Goal: Task Accomplishment & Management: Use online tool/utility

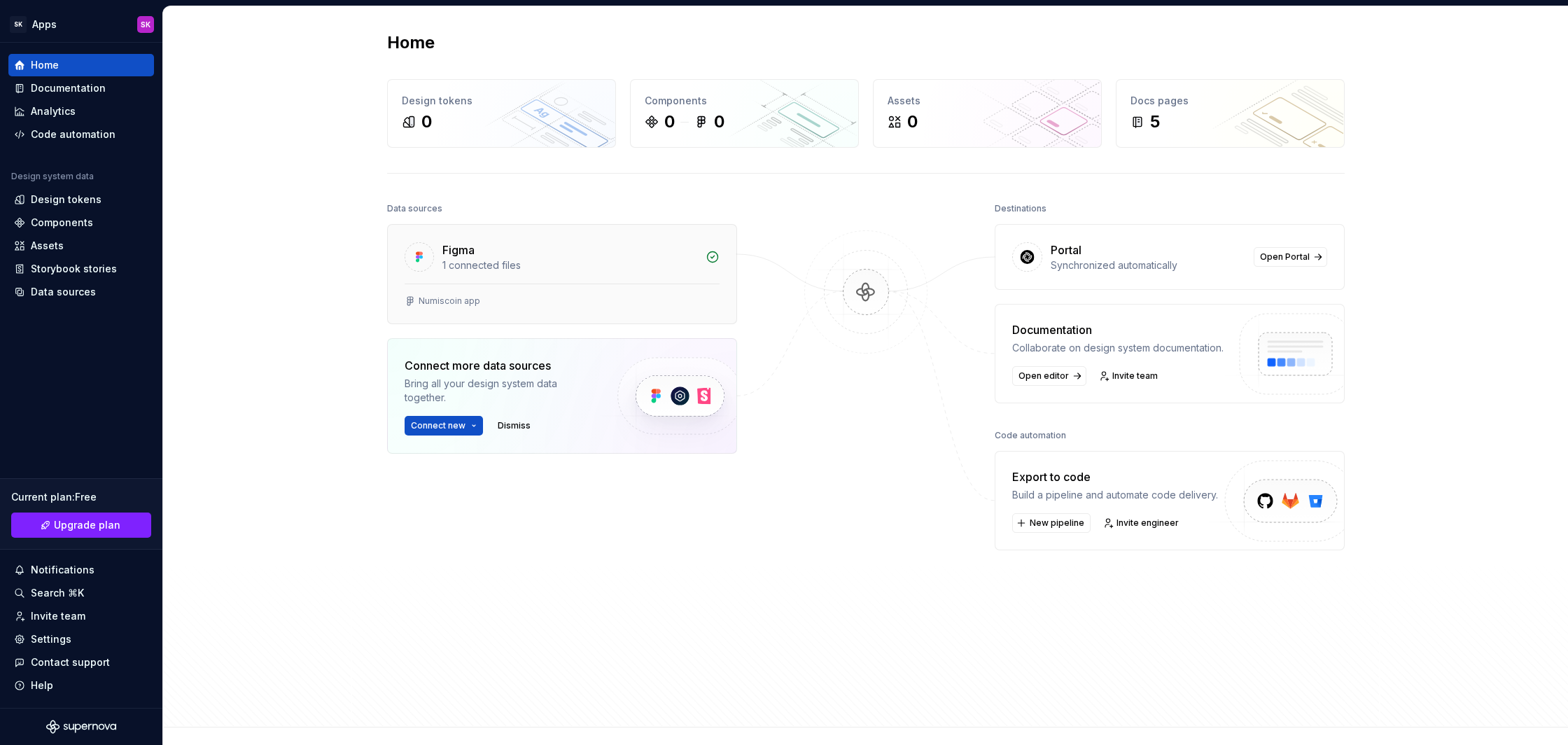
click at [714, 259] on icon at bounding box center [713, 257] width 14 height 14
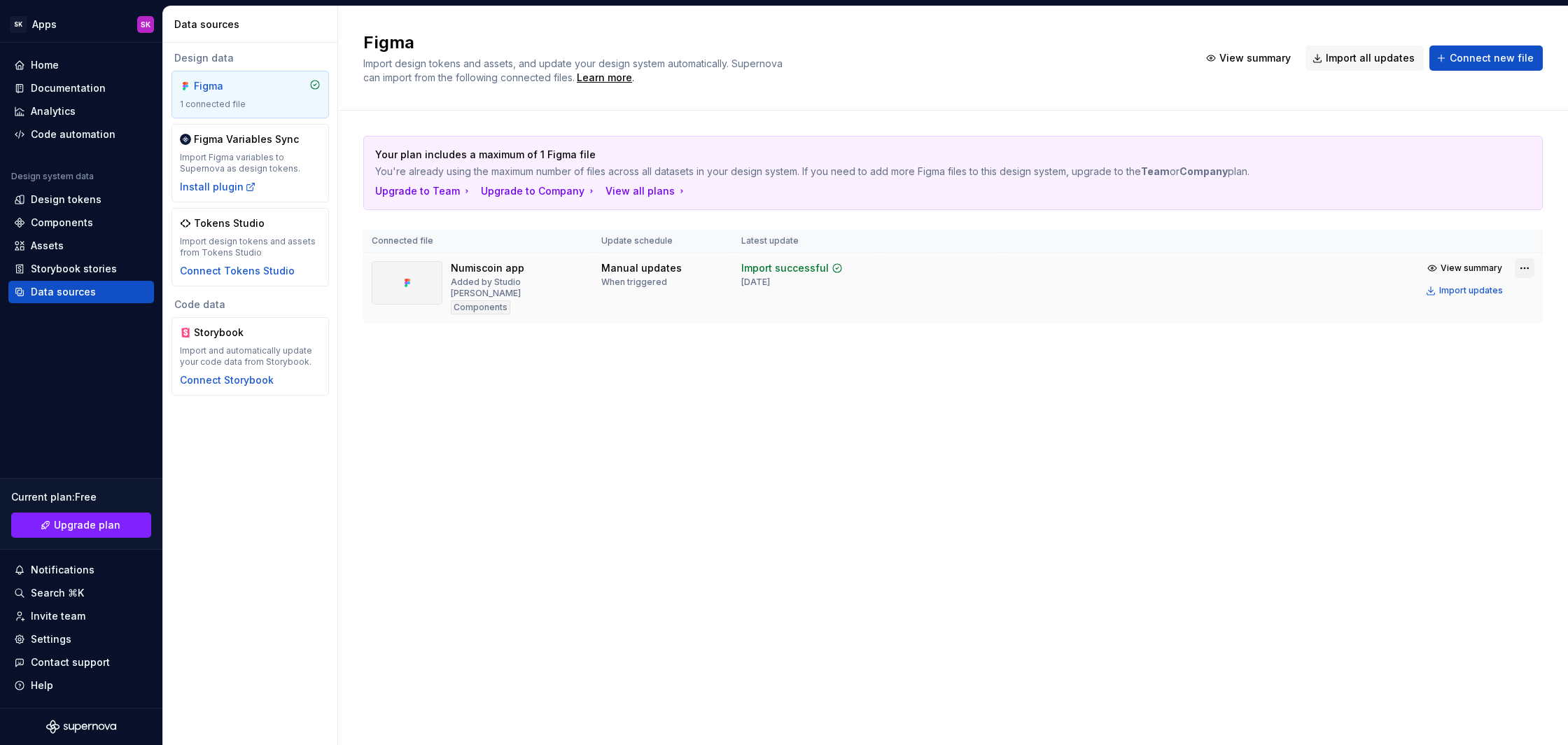
click at [1526, 270] on html "SK Apps SK Home Documentation Analytics Code automation Design system data Desi…" at bounding box center [784, 372] width 1568 height 745
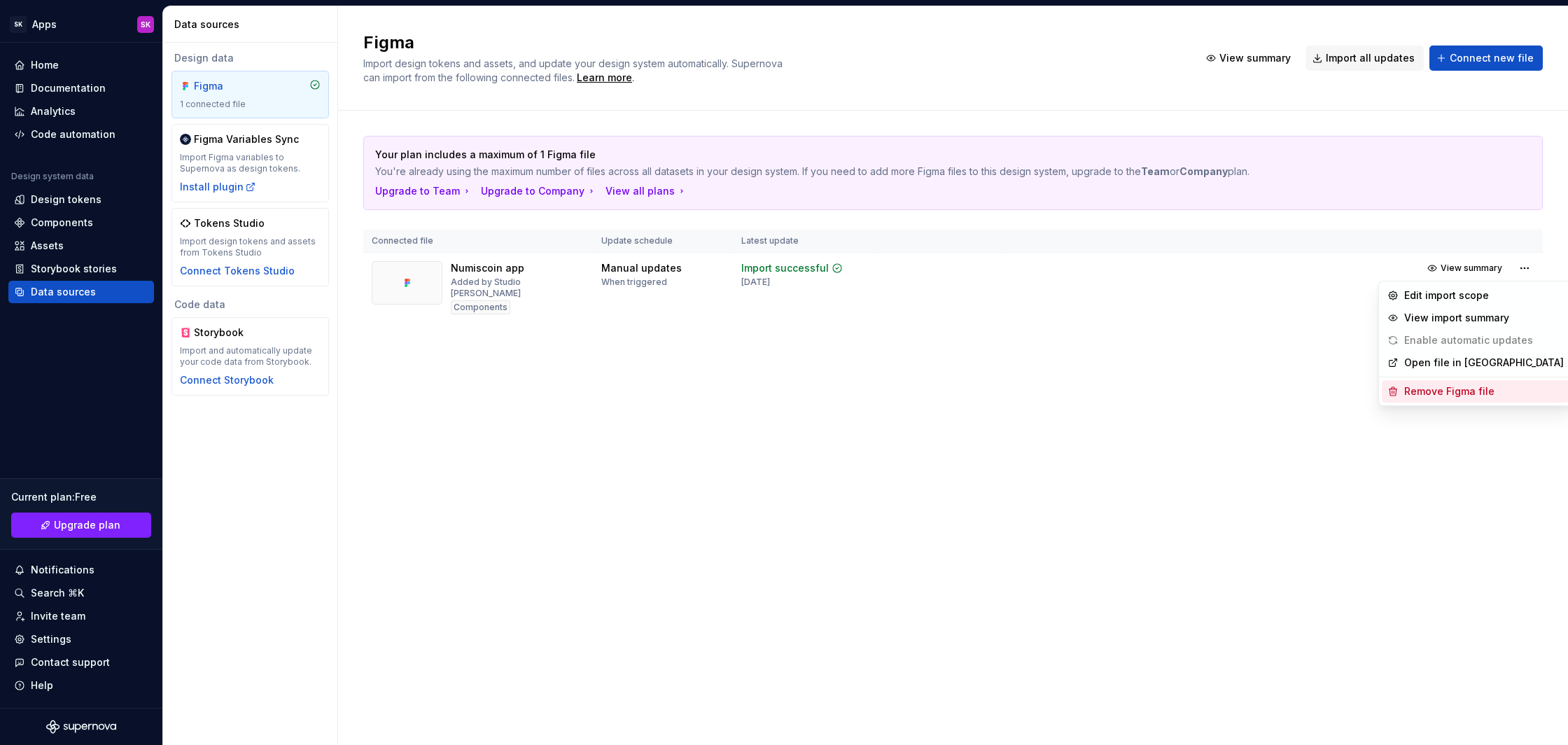
click at [1471, 389] on div "Remove Figma file" at bounding box center [1484, 391] width 160 height 14
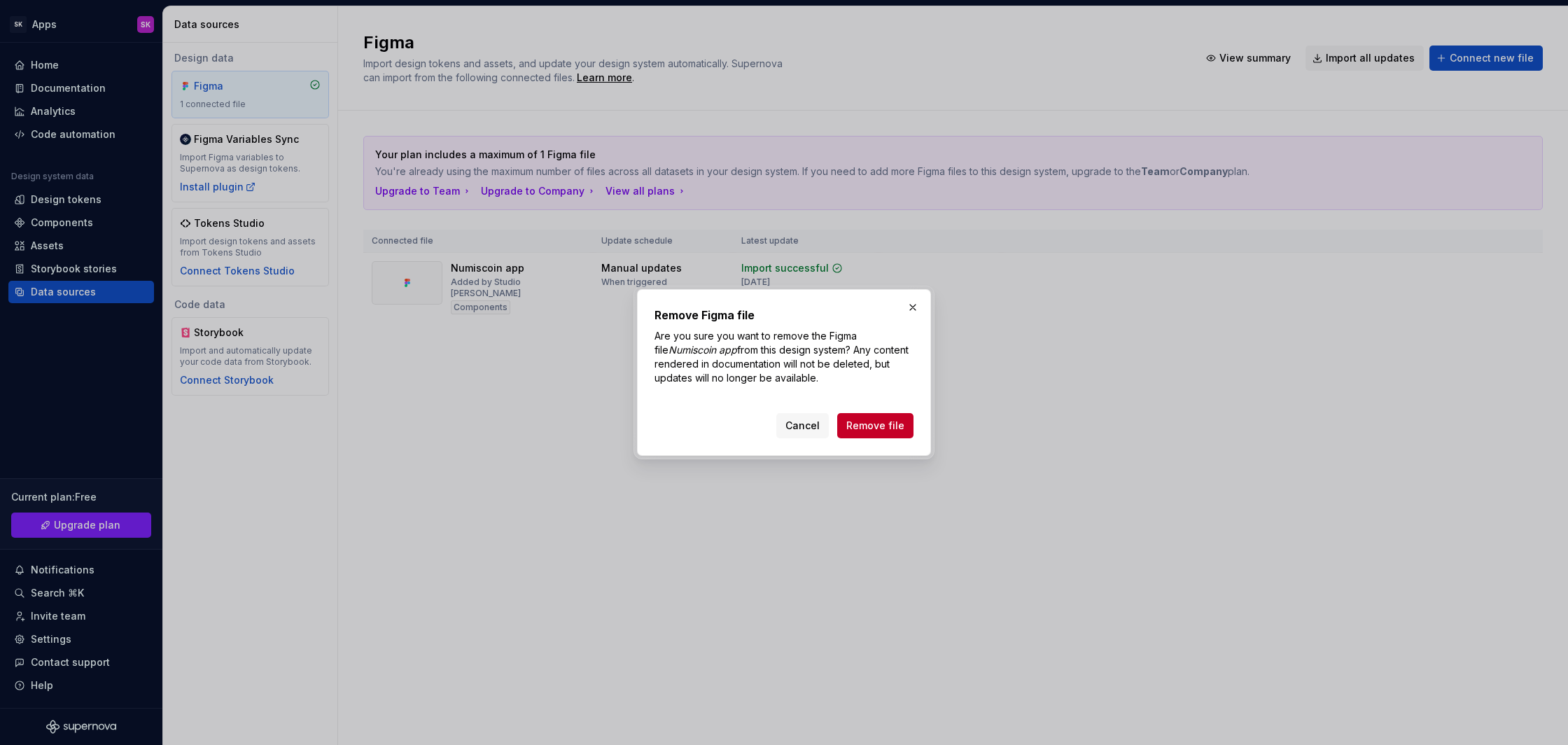
click at [888, 422] on span "Remove file" at bounding box center [875, 425] width 58 height 14
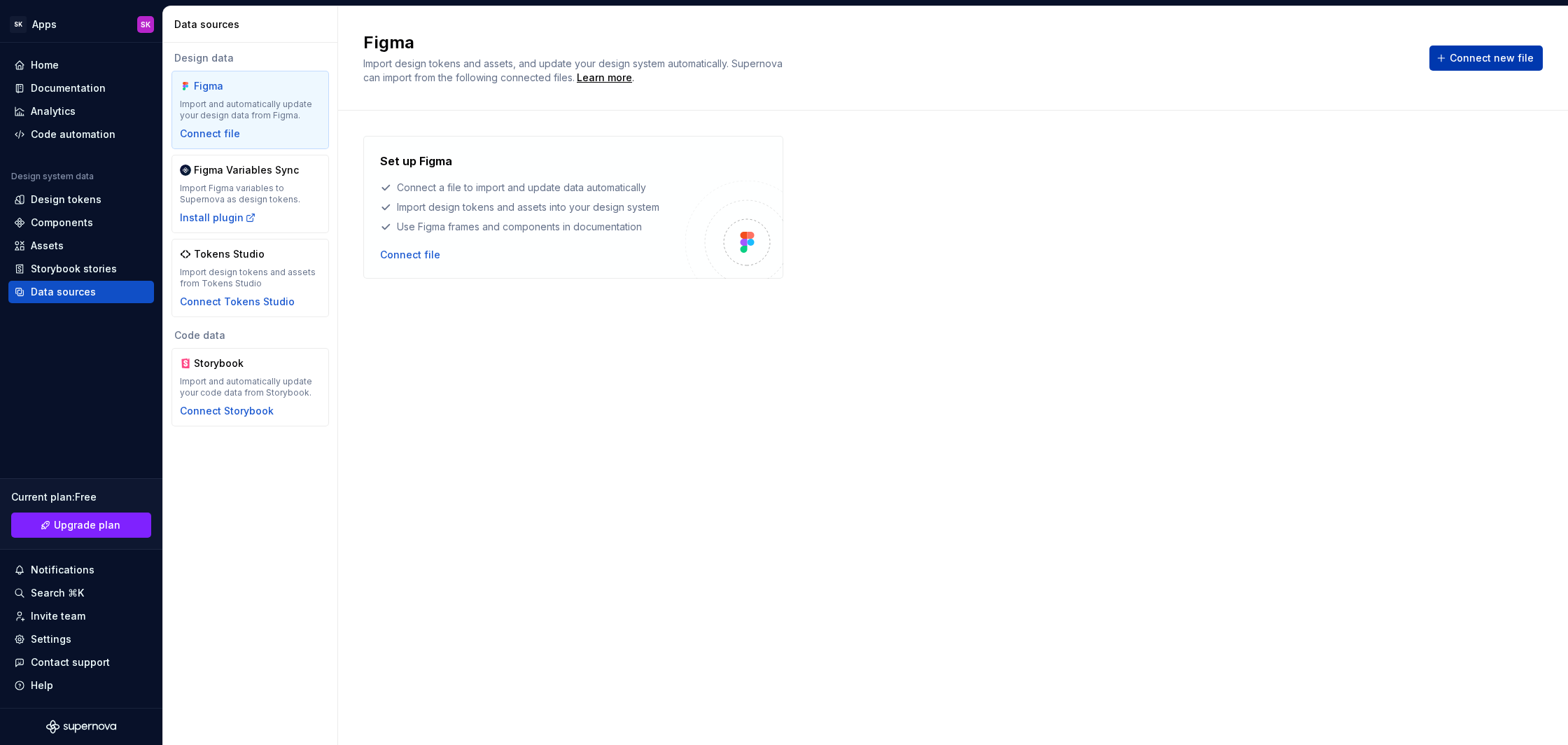
click at [1515, 64] on span "Connect new file" at bounding box center [1492, 59] width 84 height 14
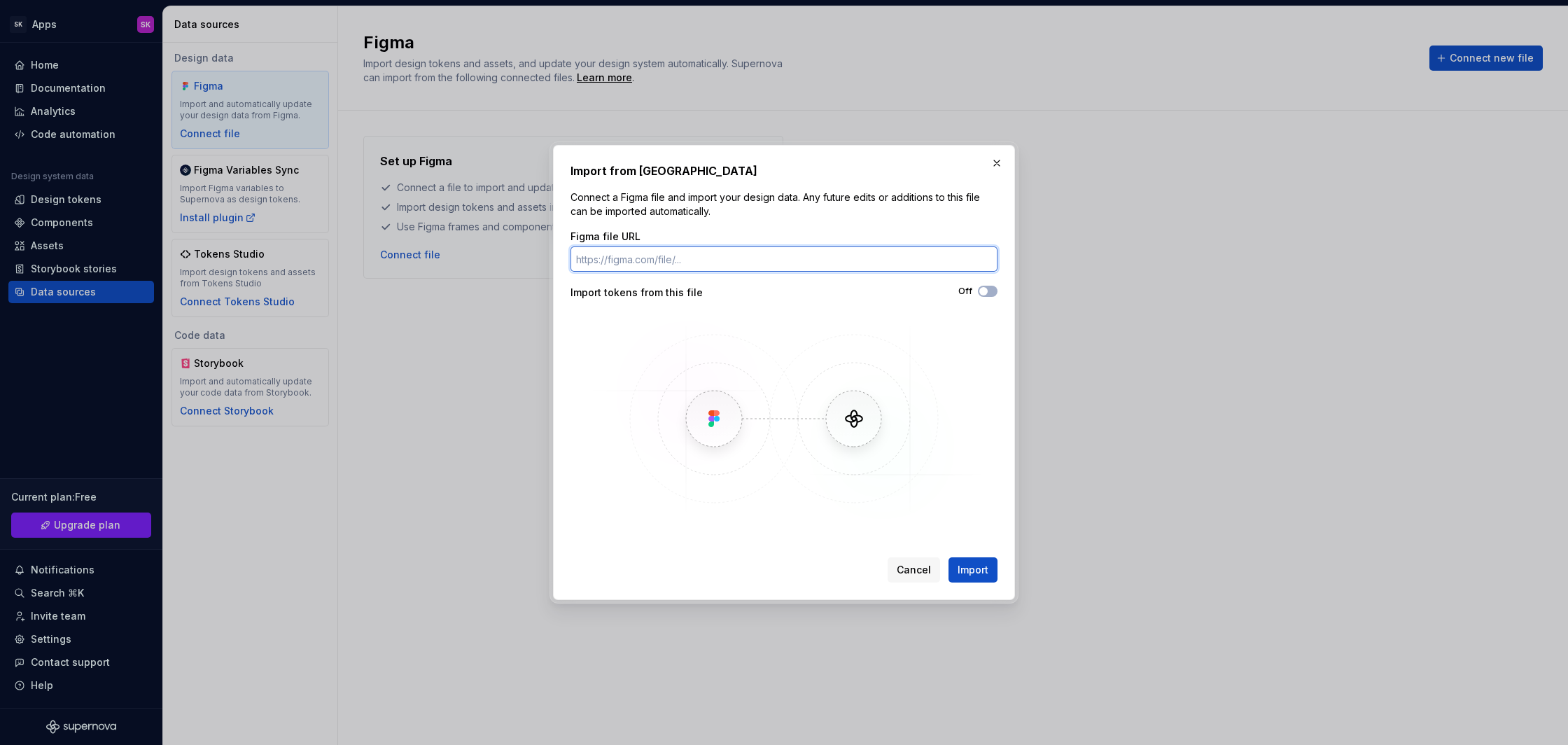
paste input "[URL][DOMAIN_NAME]"
type input "[URL][DOMAIN_NAME]"
click at [987, 573] on span "Import" at bounding box center [973, 570] width 31 height 14
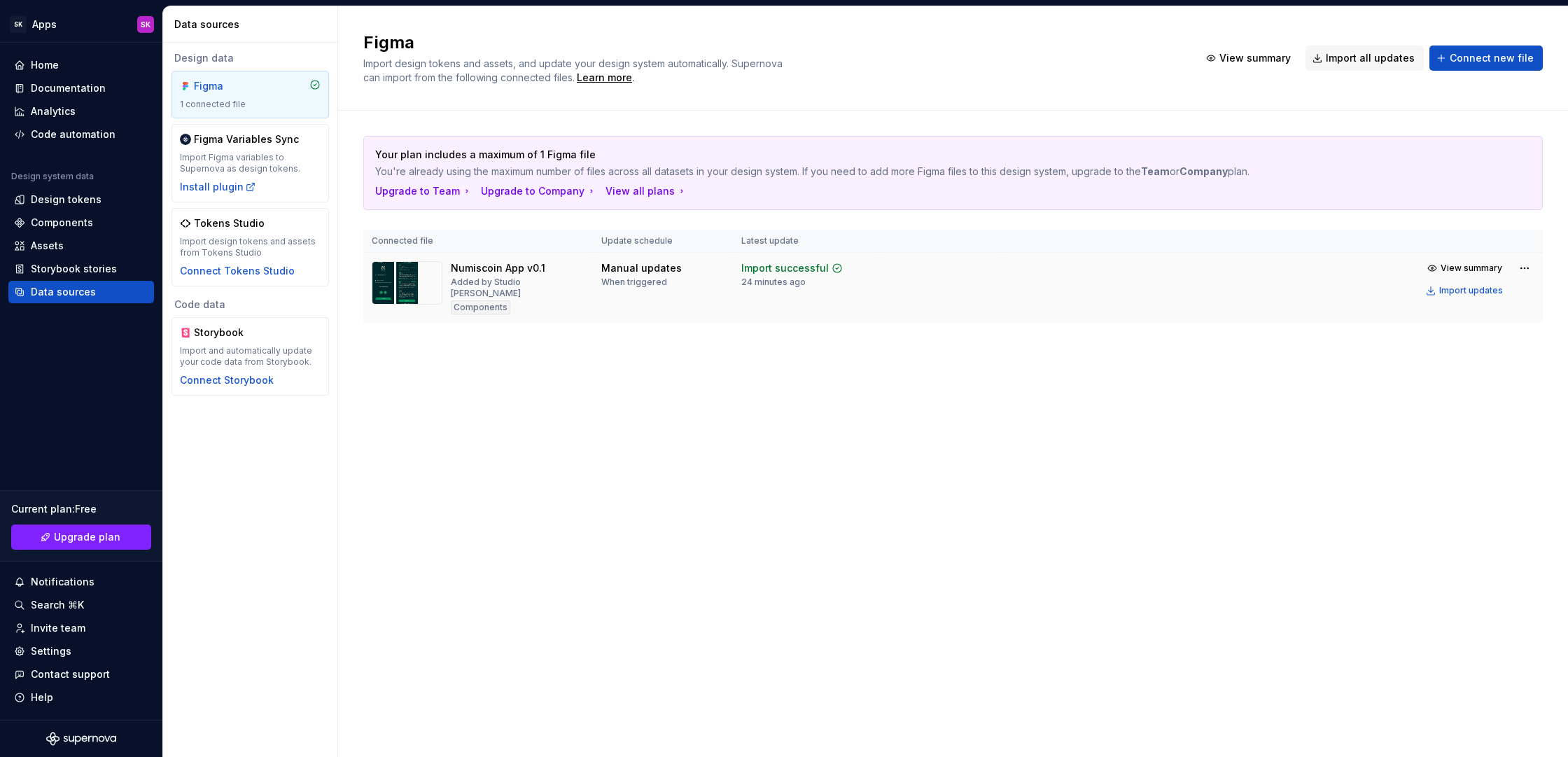
click at [487, 301] on div "Components" at bounding box center [480, 308] width 59 height 14
click at [1444, 271] on span "View summary" at bounding box center [1471, 268] width 62 height 11
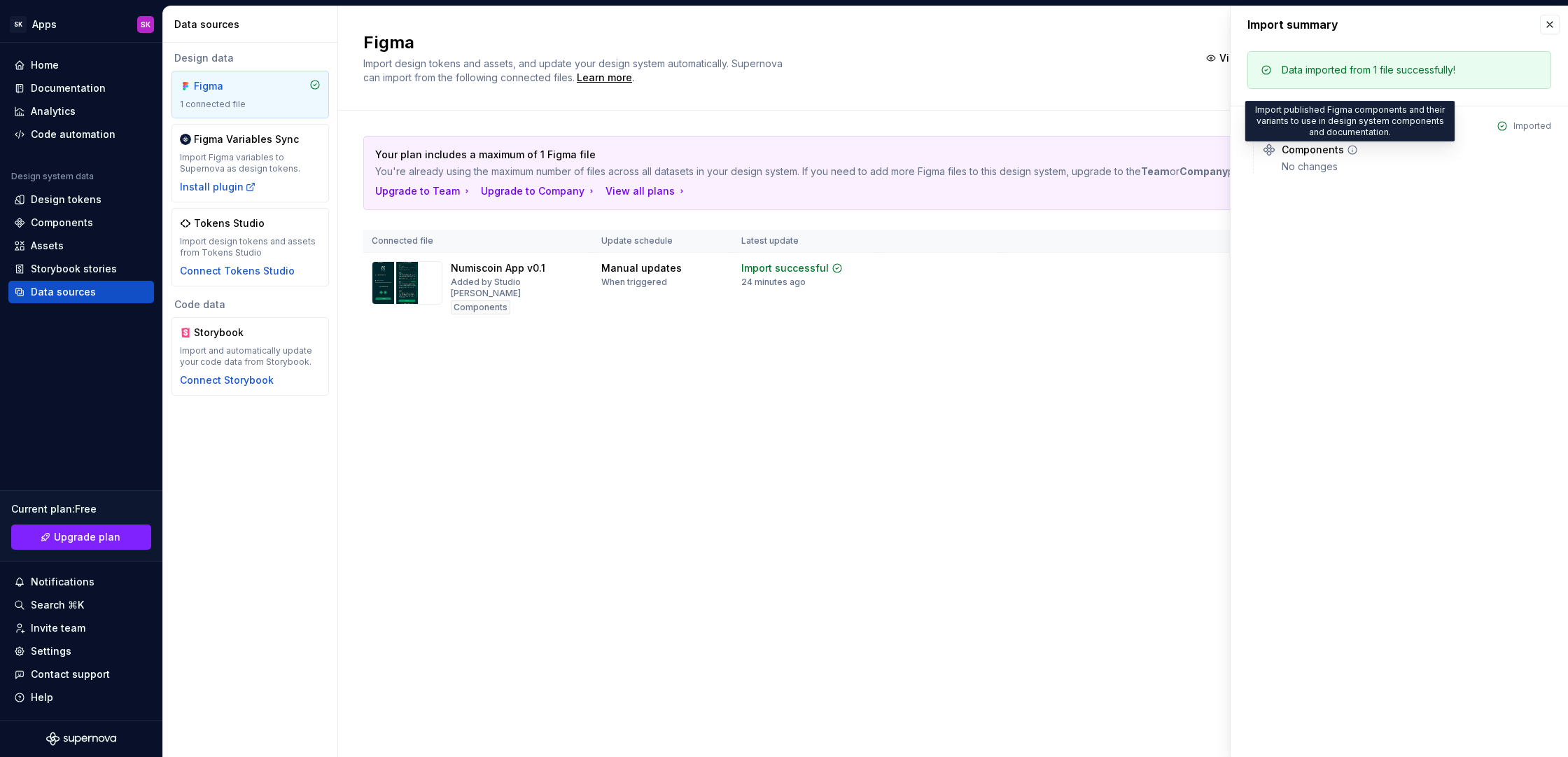
click at [1349, 150] on icon at bounding box center [1353, 150] width 11 height 11
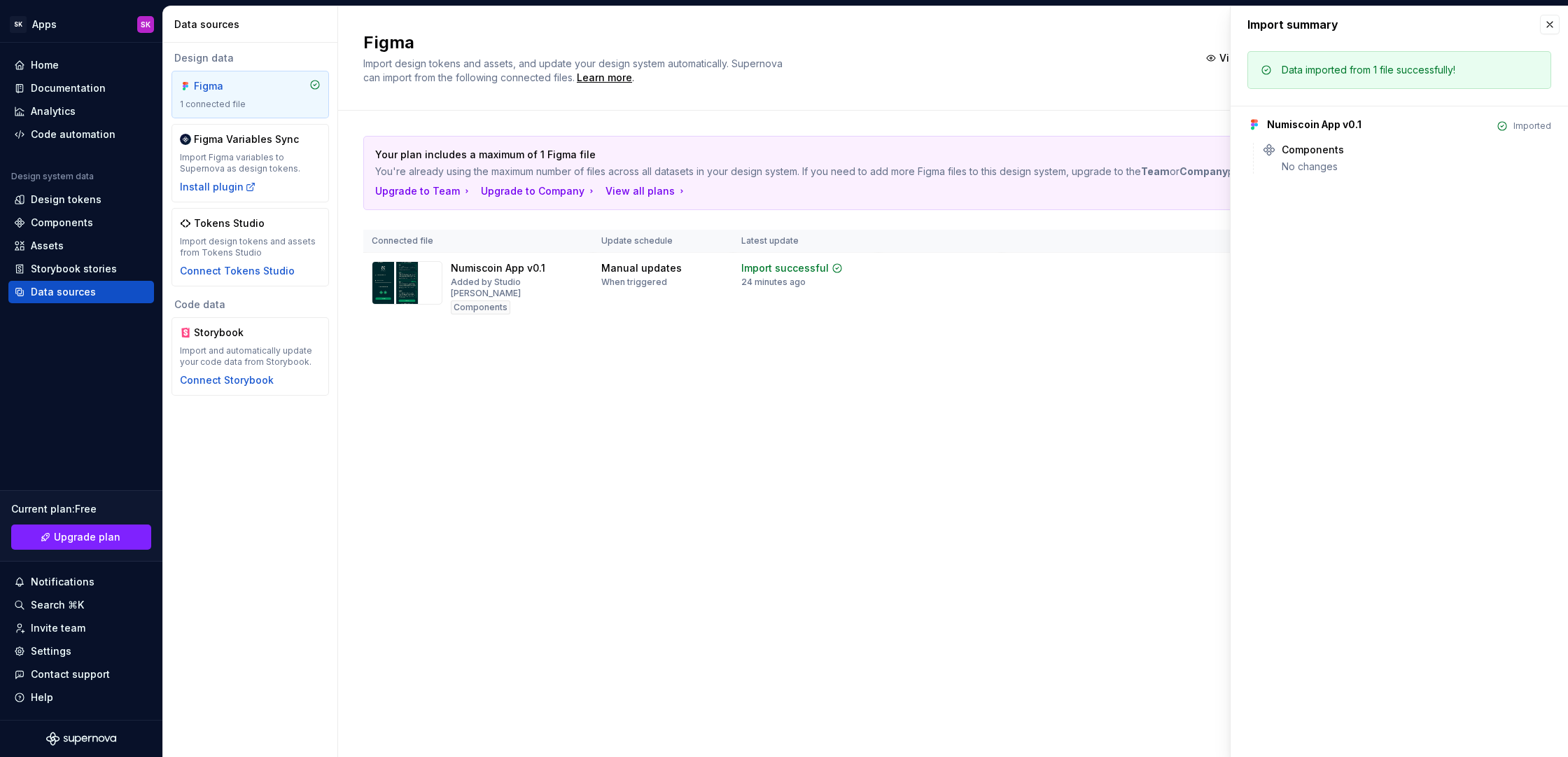
click at [1074, 358] on div "Your plan includes a maximum of 1 Figma file You're already using the maximum n…" at bounding box center [953, 243] width 1180 height 265
drag, startPoint x: 227, startPoint y: 186, endPoint x: 234, endPoint y: 189, distance: 7.6
click at [227, 186] on div "Install plugin" at bounding box center [218, 187] width 76 height 14
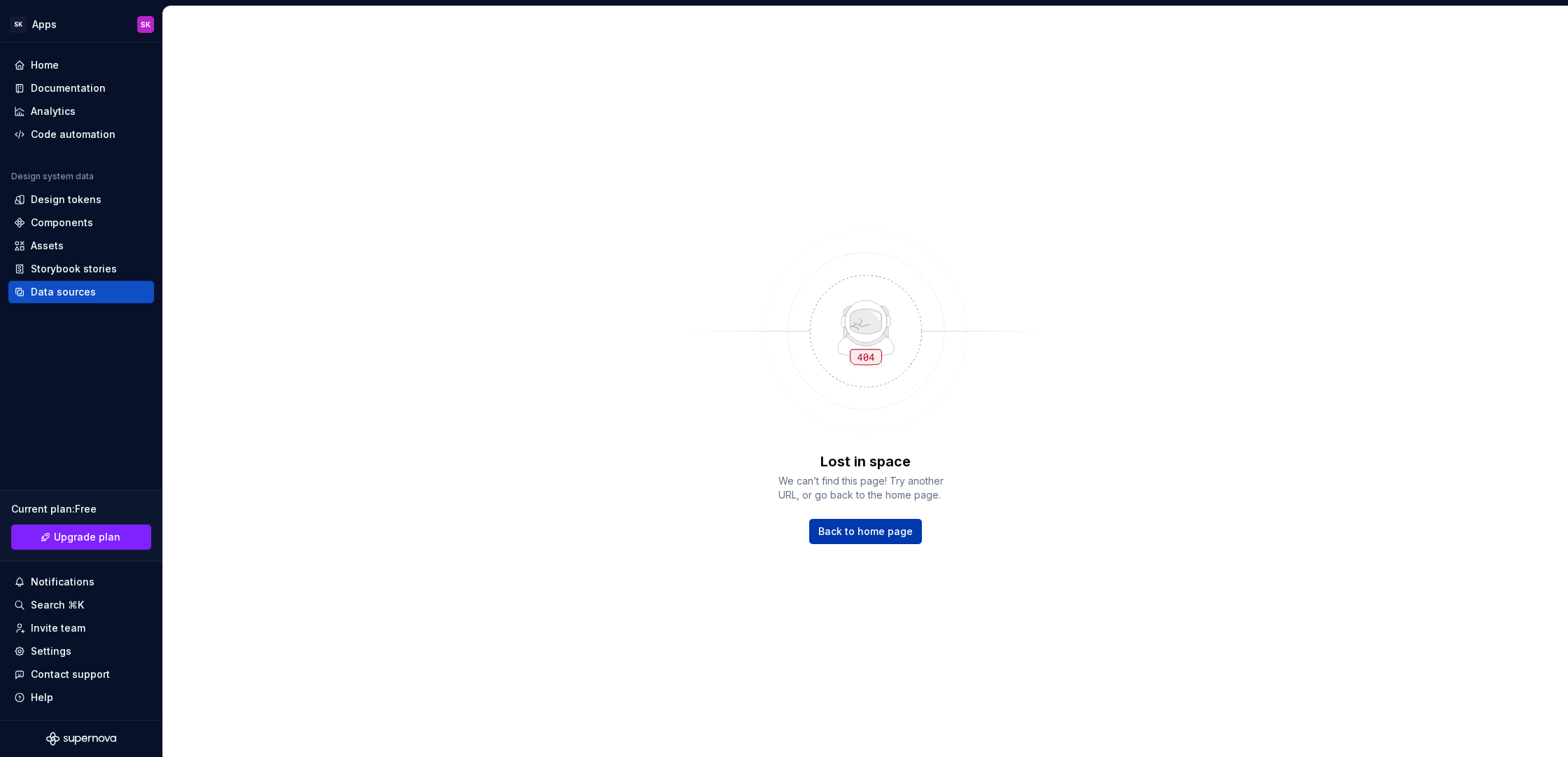
click at [892, 528] on span "Back to home page" at bounding box center [865, 532] width 94 height 14
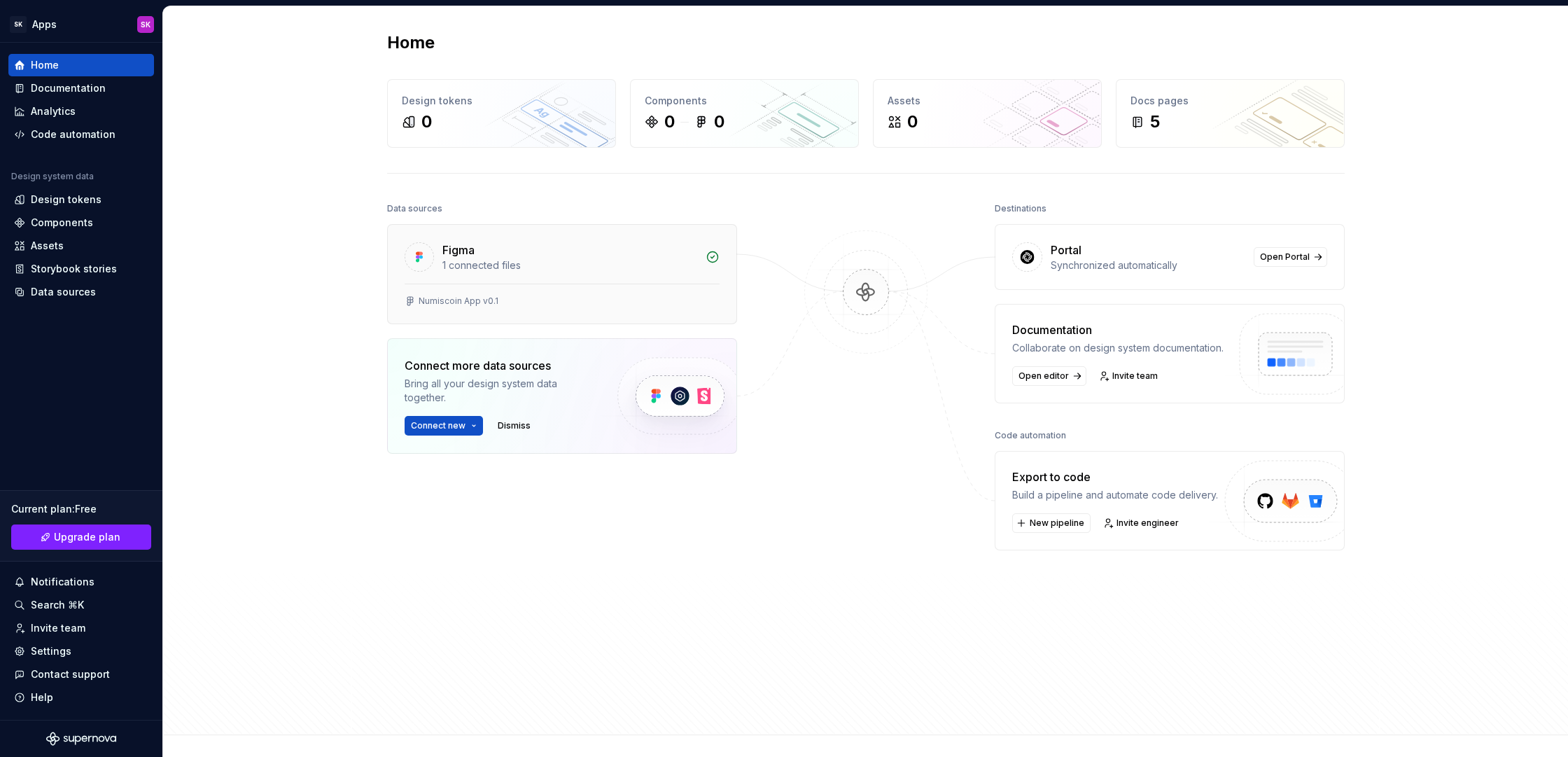
click at [632, 260] on div "1 connected files" at bounding box center [570, 266] width 255 height 14
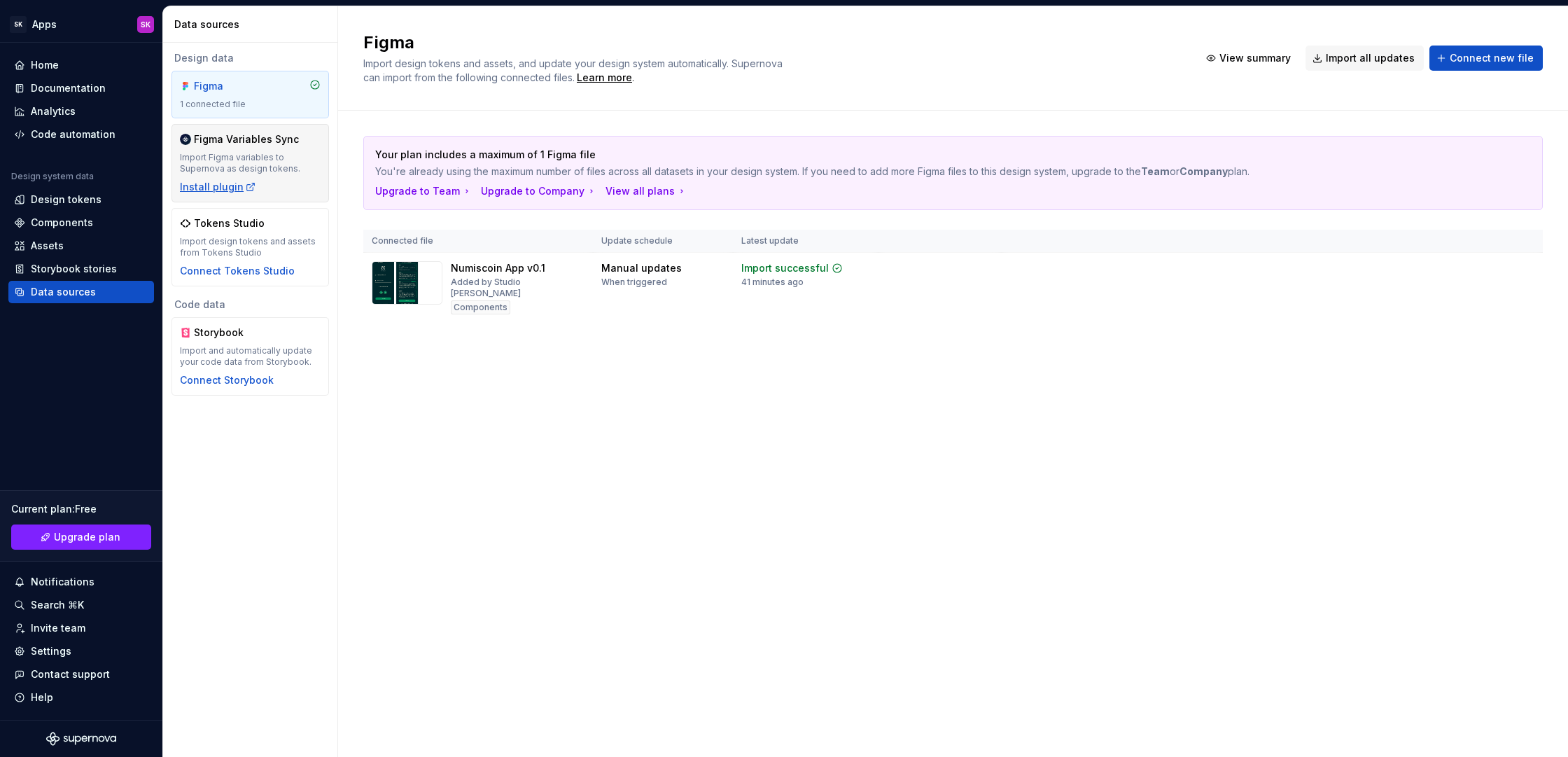
click at [214, 180] on div "Install plugin" at bounding box center [218, 187] width 76 height 14
click at [233, 187] on div "Install plugin" at bounding box center [218, 187] width 76 height 14
